Goal: Task Accomplishment & Management: Manage account settings

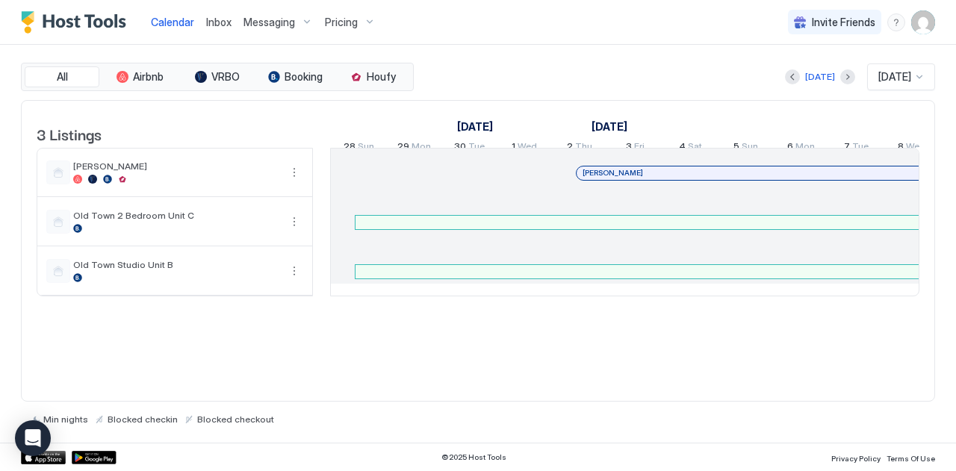
scroll to position [0, 773]
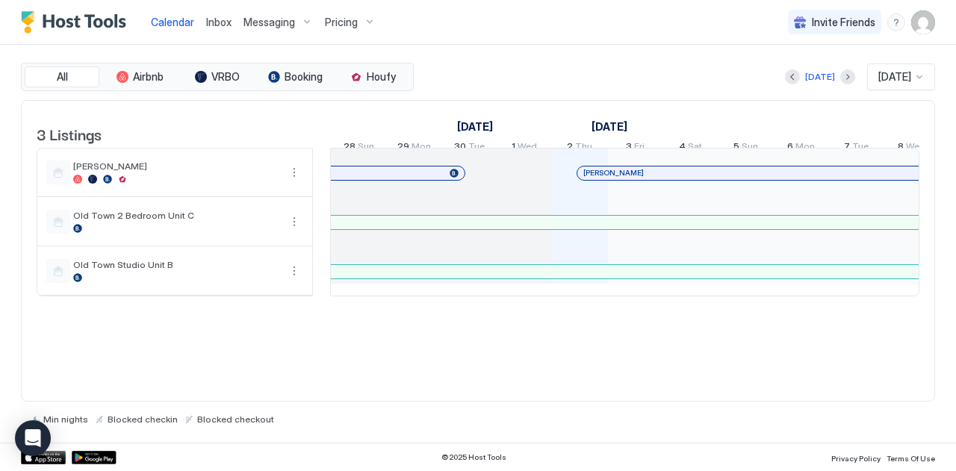
click at [220, 24] on span "Inbox" at bounding box center [218, 22] width 25 height 13
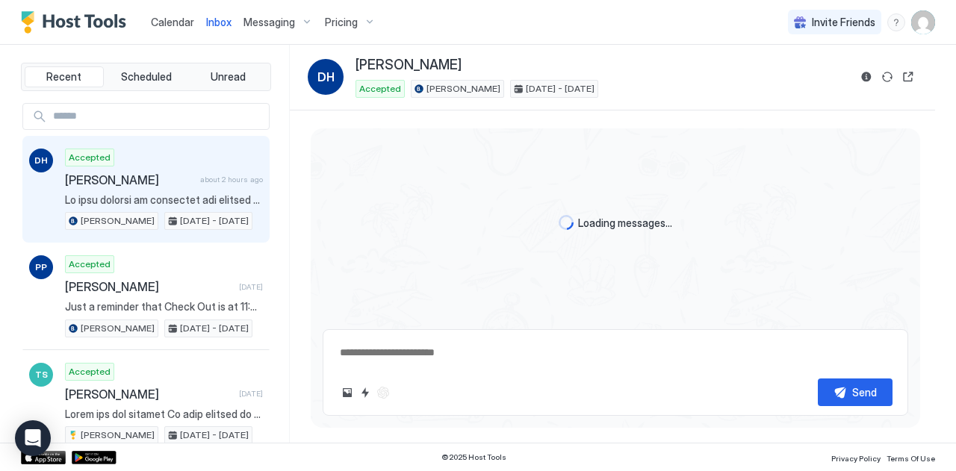
scroll to position [1822, 0]
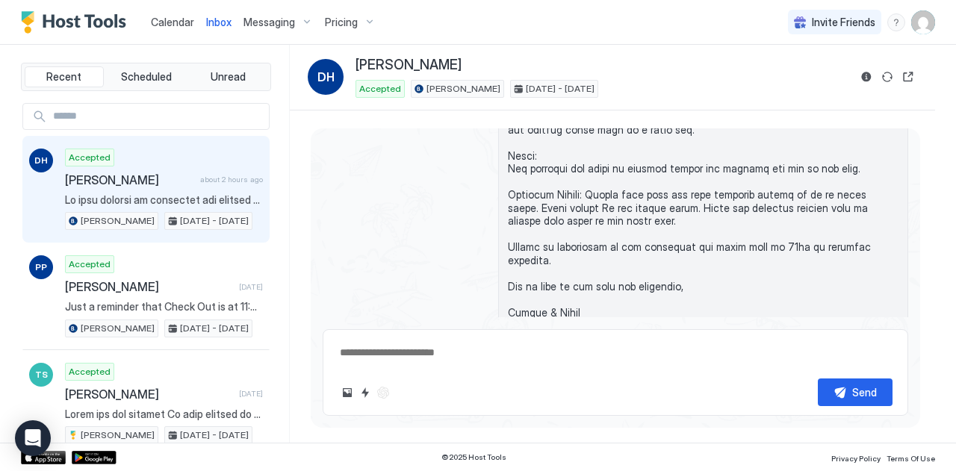
click at [220, 24] on span "Inbox" at bounding box center [218, 22] width 25 height 13
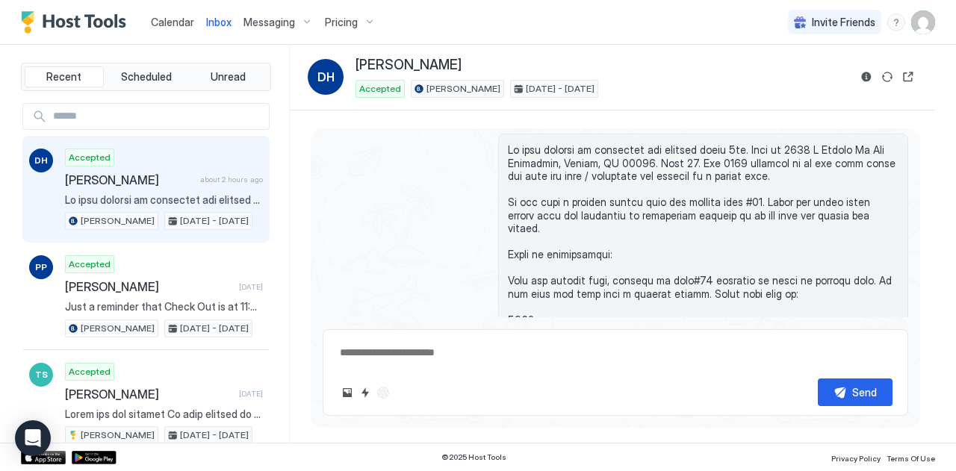
scroll to position [1042, 0]
